Goal: Obtain resource: Obtain resource

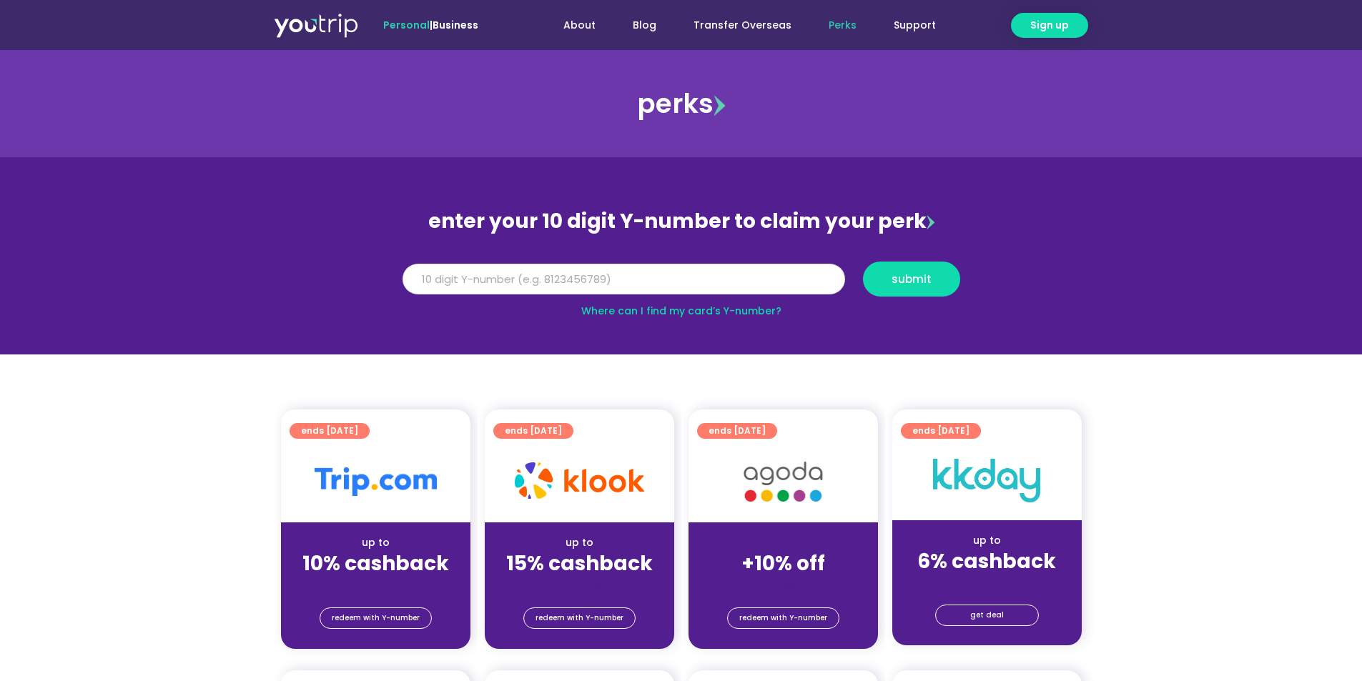
click at [470, 281] on input "Y Number" at bounding box center [623, 279] width 443 height 31
type input "8154115224"
click at [914, 279] on span "submit" at bounding box center [911, 279] width 40 height 11
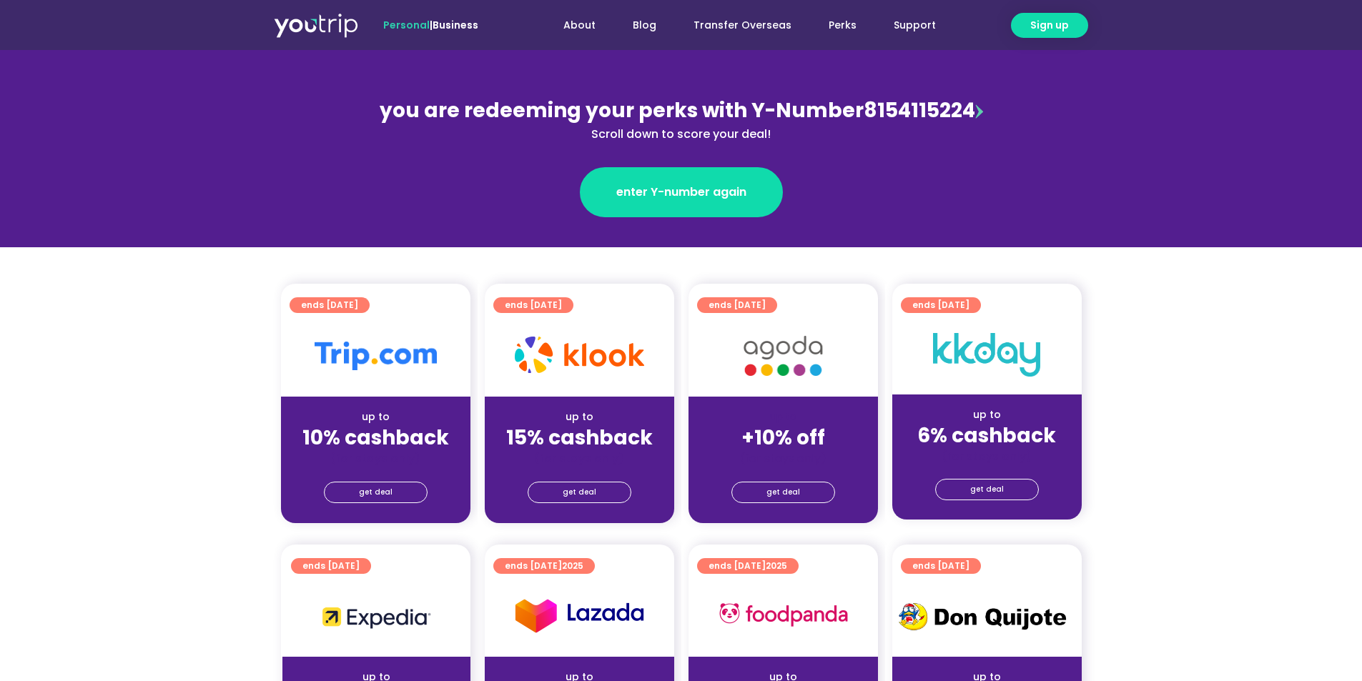
scroll to position [71, 0]
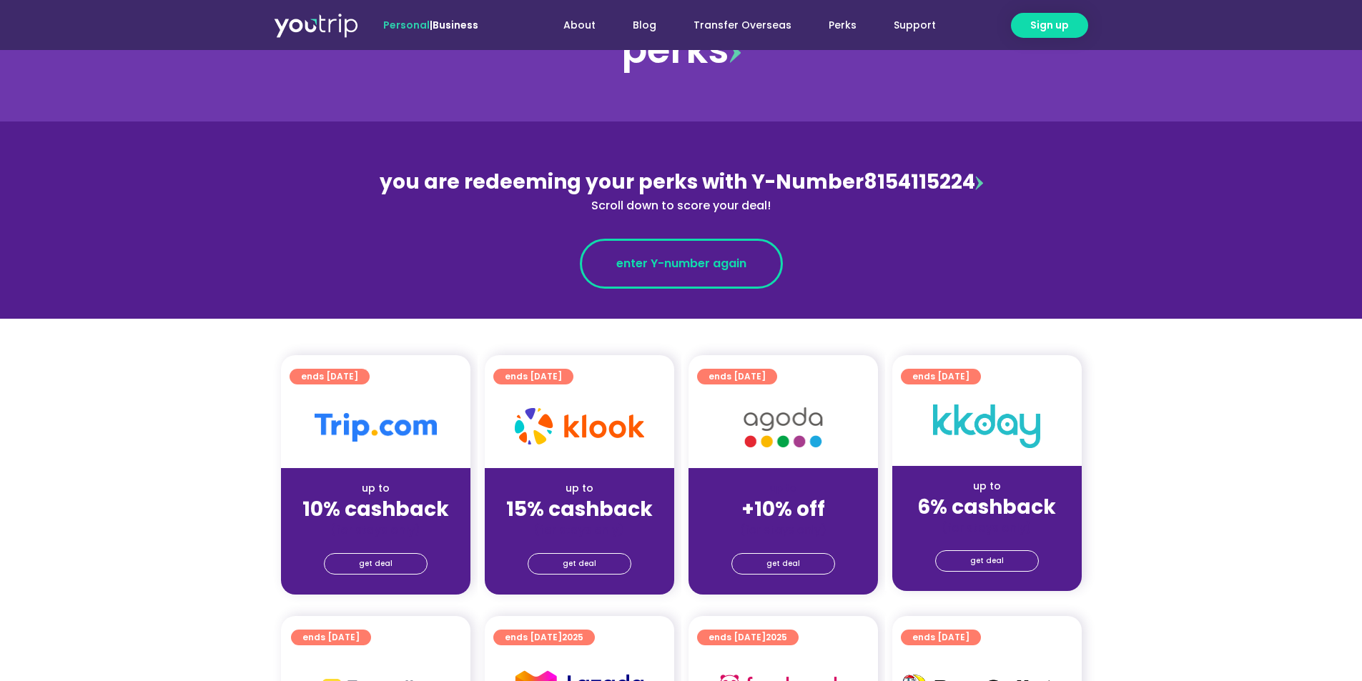
click at [689, 267] on span "enter Y-number again" at bounding box center [681, 263] width 130 height 17
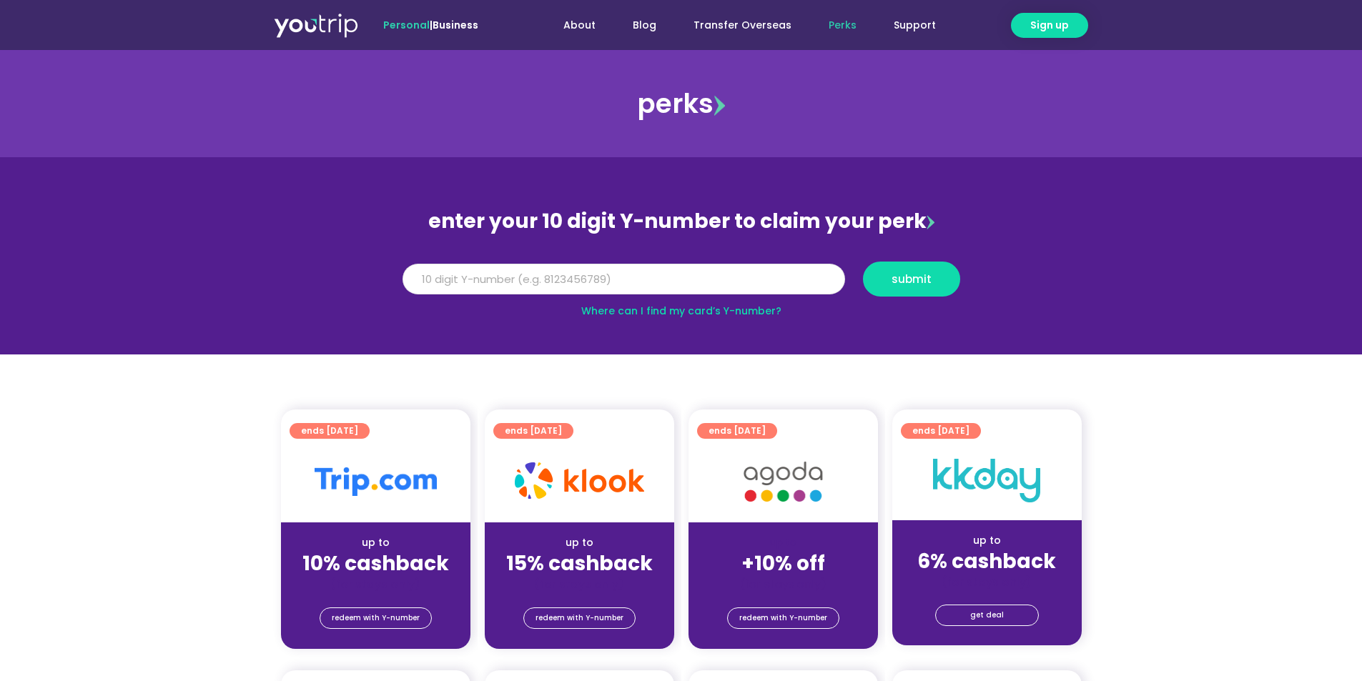
click at [518, 273] on input "Y Number" at bounding box center [623, 279] width 443 height 31
type input "8154115224"
click at [901, 274] on span "submit" at bounding box center [911, 279] width 40 height 11
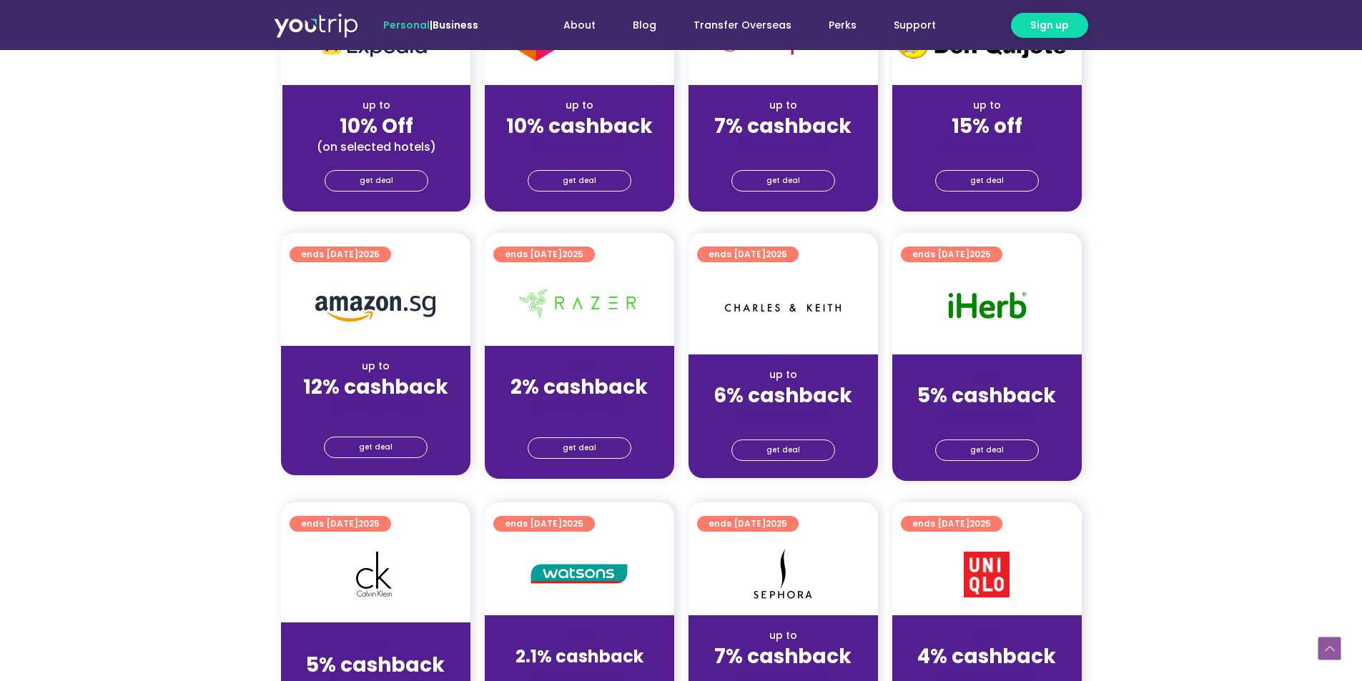
scroll to position [858, 0]
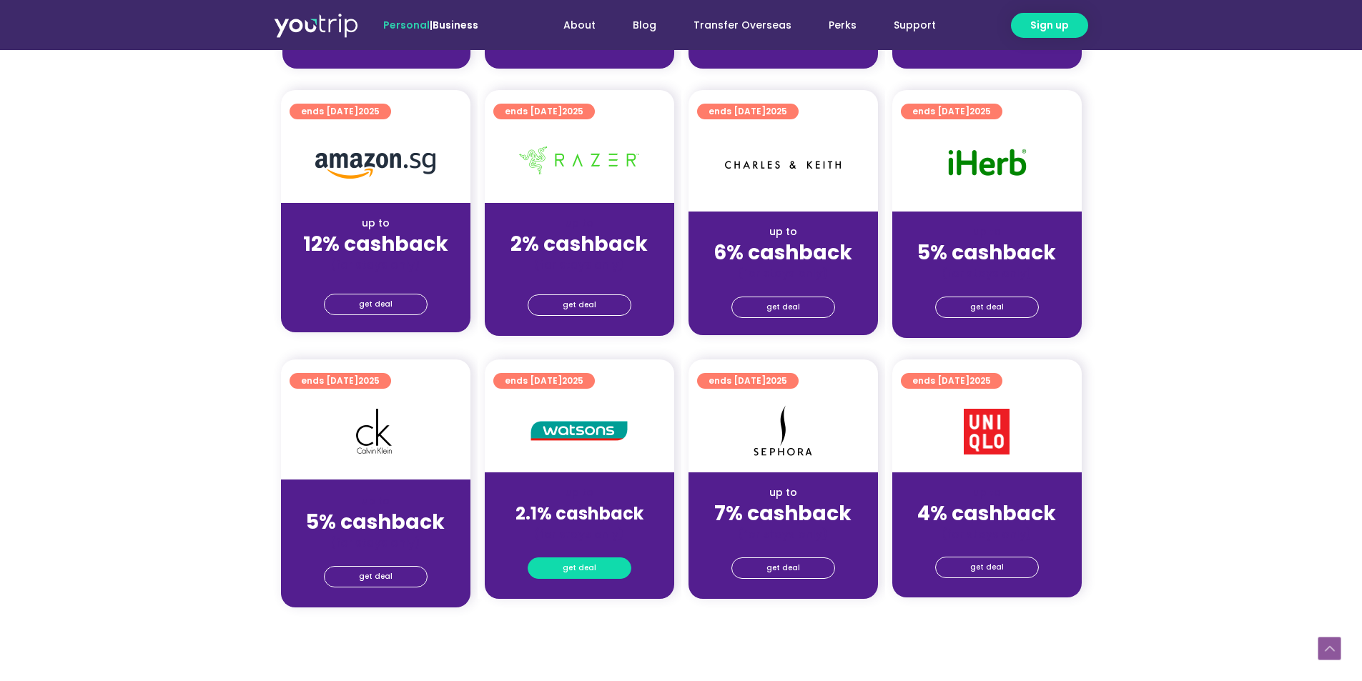
click at [564, 563] on span "get deal" at bounding box center [580, 568] width 34 height 20
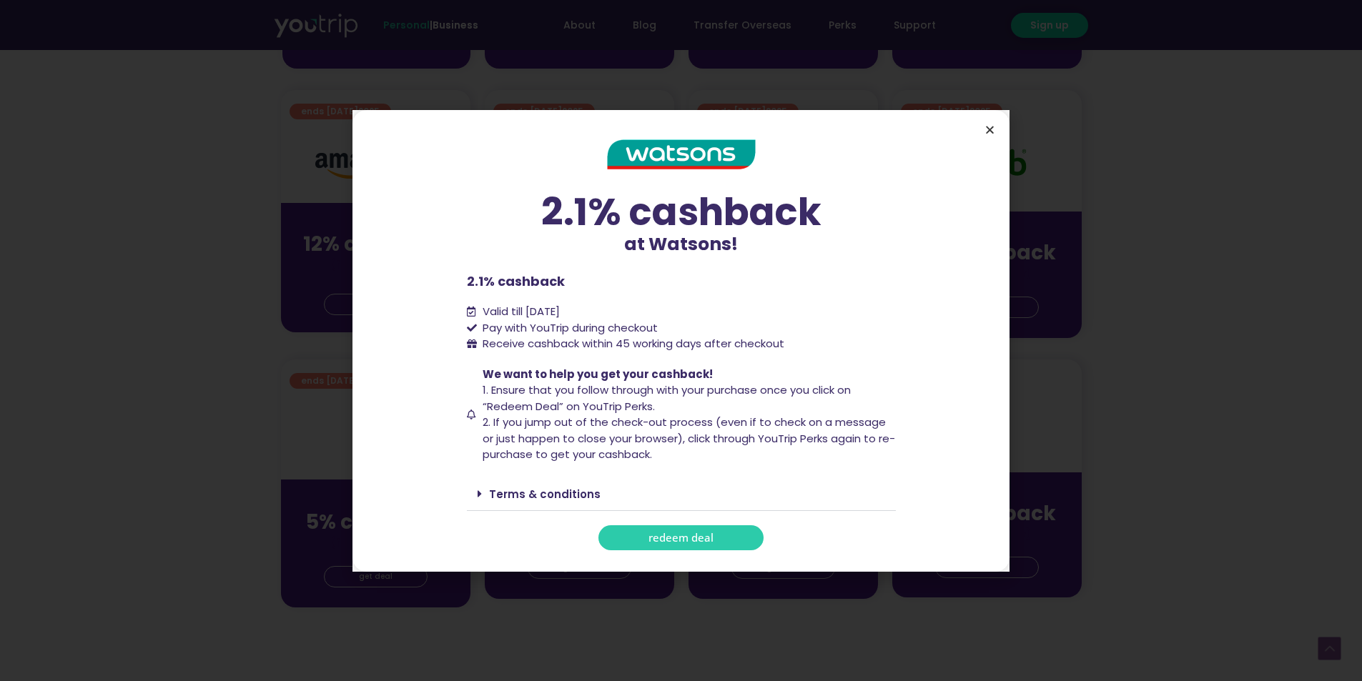
click at [990, 127] on icon "Close" at bounding box center [989, 129] width 11 height 11
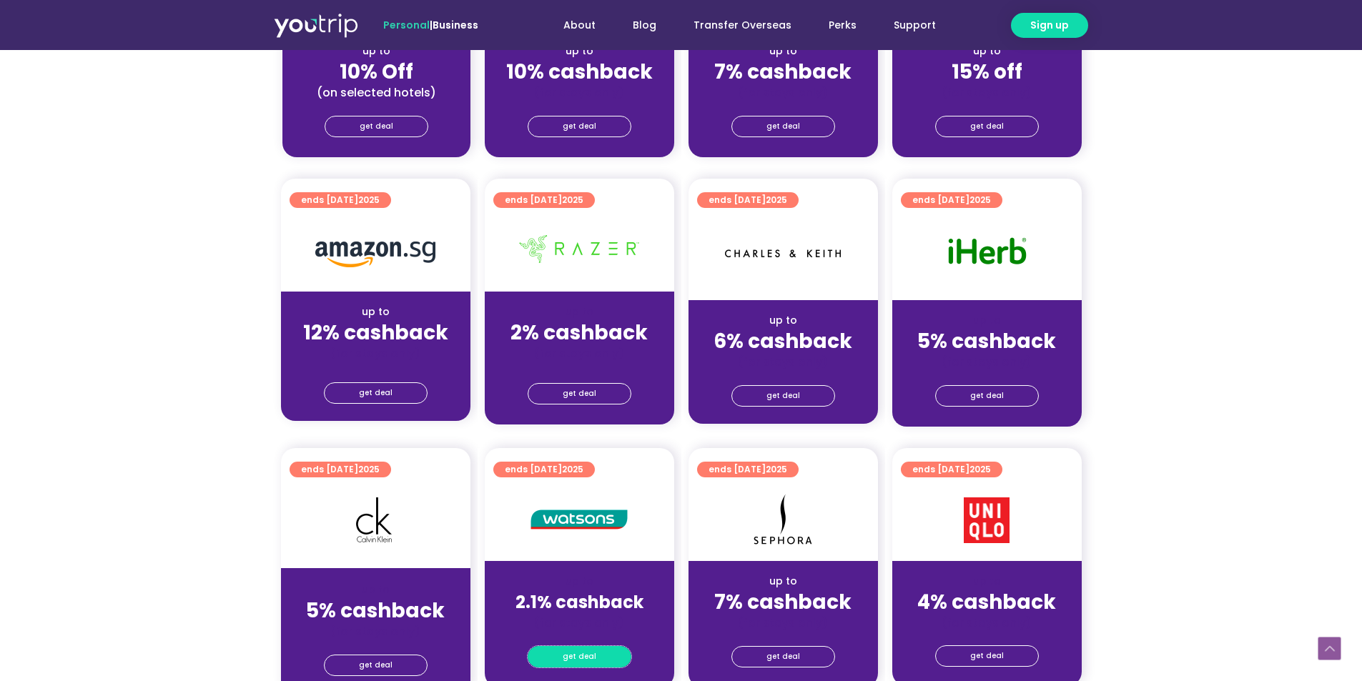
scroll to position [643, 0]
